Goal: Check status: Check status

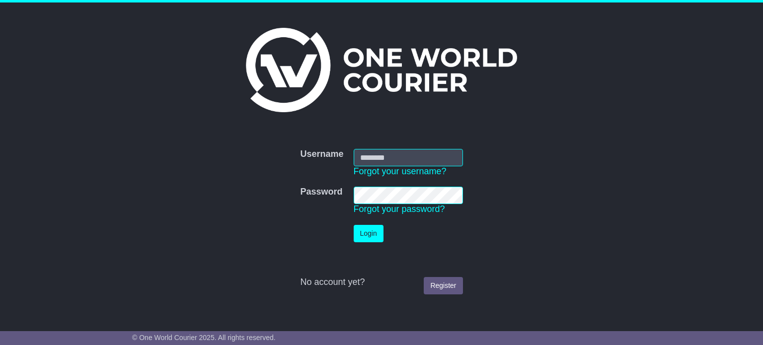
type input "**********"
click at [363, 236] on button "Login" at bounding box center [369, 233] width 30 height 17
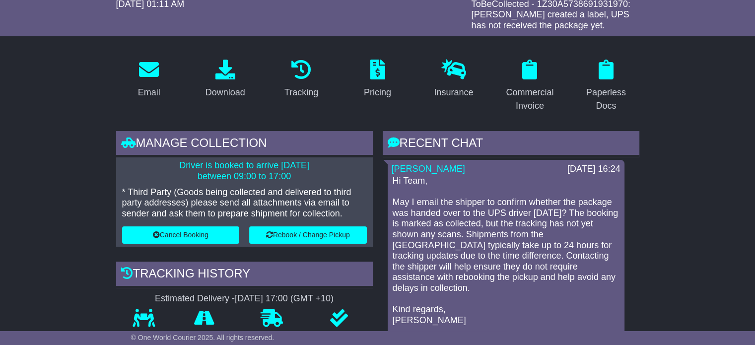
click at [392, 140] on icon at bounding box center [394, 143] width 12 height 12
click at [394, 145] on icon at bounding box center [394, 143] width 12 height 12
